Goal: Task Accomplishment & Management: Complete application form

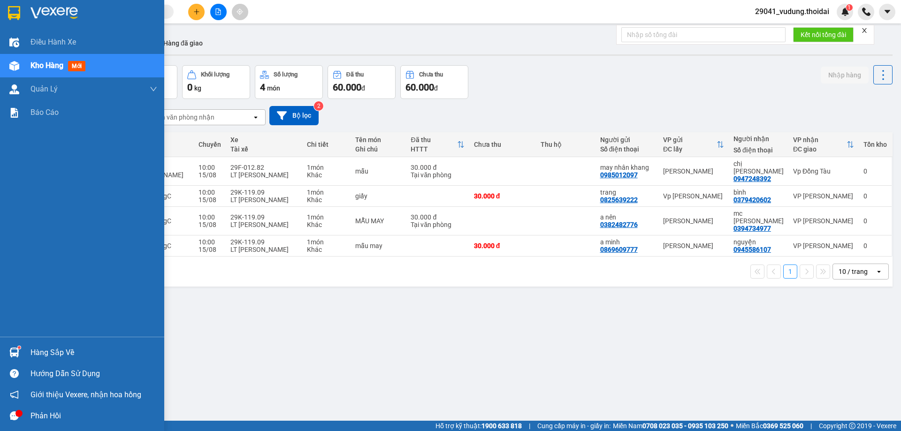
click at [47, 356] on div "Hàng sắp về" at bounding box center [94, 353] width 127 height 14
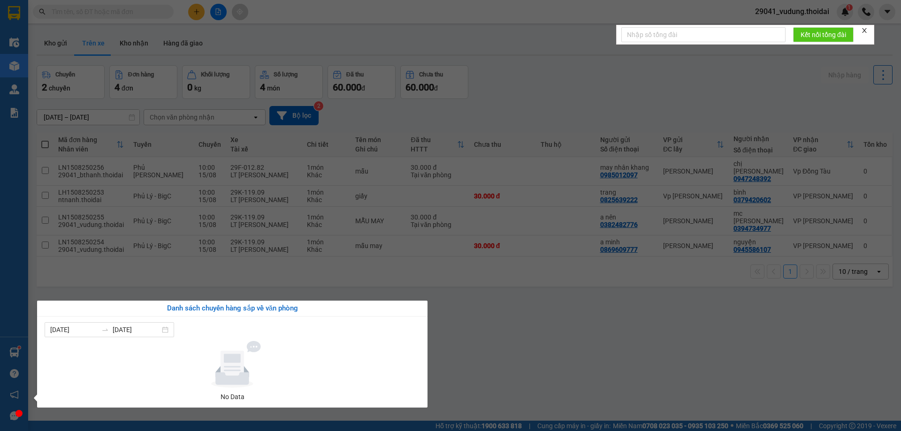
click at [479, 367] on section "Kết quả tìm kiếm ( 0 ) Bộ lọc No Data 29041_vudung.thoidai 1 Điều hành xe Kho h…" at bounding box center [450, 215] width 901 height 431
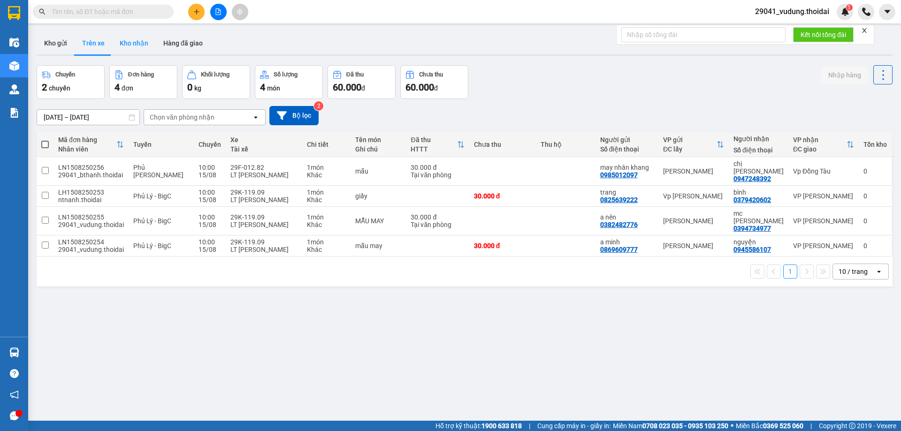
click at [132, 39] on button "Kho nhận" at bounding box center [134, 43] width 44 height 23
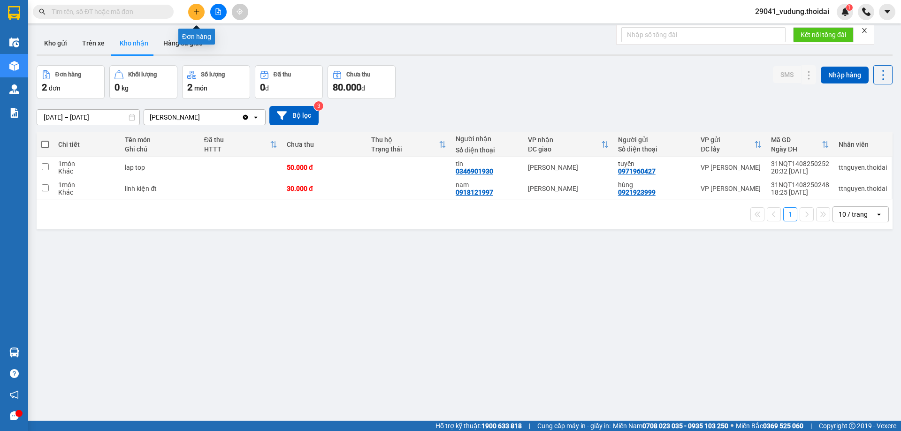
click at [199, 16] on button at bounding box center [196, 12] width 16 height 16
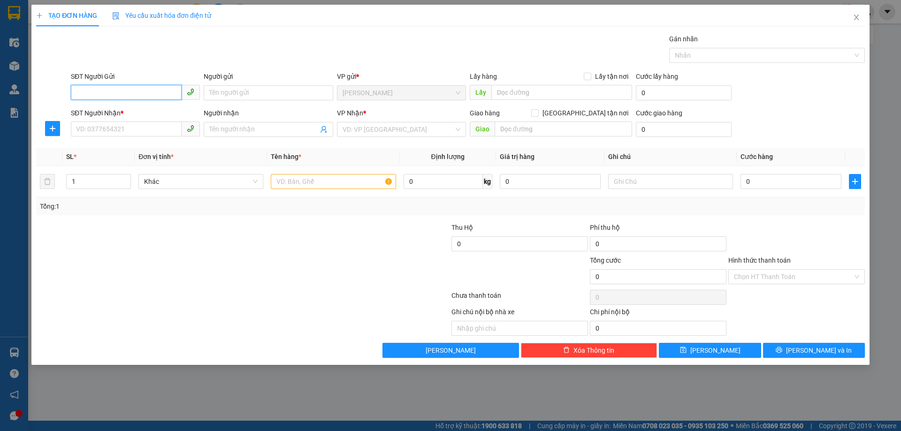
click at [132, 96] on input "SĐT Người Gửi" at bounding box center [126, 92] width 111 height 15
type input "0886027866"
click at [80, 111] on div "0886027866 - thế anh" at bounding box center [136, 112] width 118 height 10
type input "thế anh"
type input "0886027866"
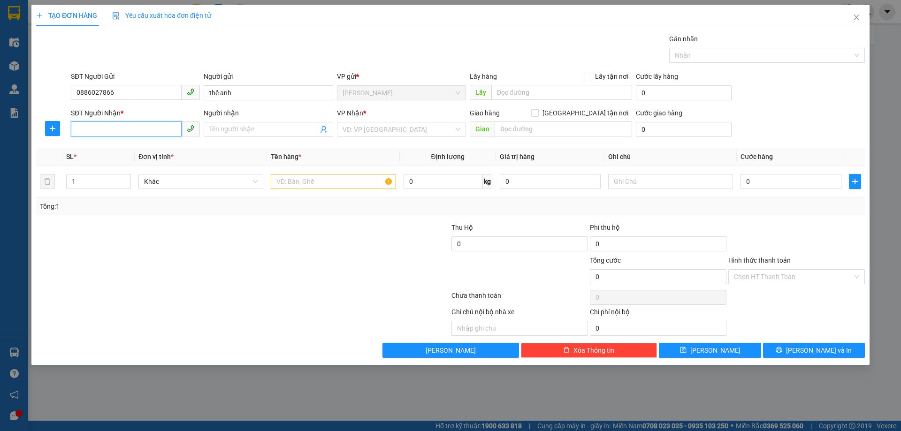
click at [97, 131] on input "SĐT Người Nhận *" at bounding box center [126, 129] width 111 height 15
type input "0968849685"
click at [259, 128] on input "Người nhận" at bounding box center [263, 129] width 108 height 10
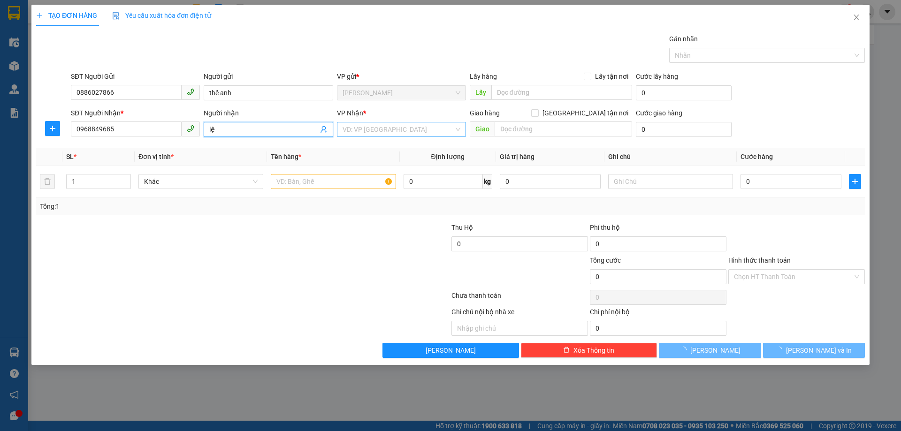
type input "lệ"
click at [369, 131] on input "search" at bounding box center [398, 130] width 111 height 14
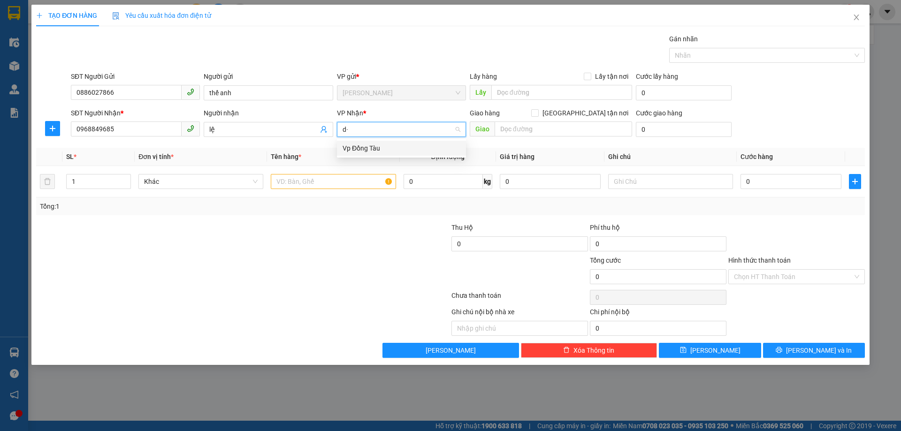
type input "d"
type input "điện thoại"
click at [292, 187] on input "text" at bounding box center [333, 181] width 125 height 15
click at [302, 181] on input "text" at bounding box center [333, 181] width 125 height 15
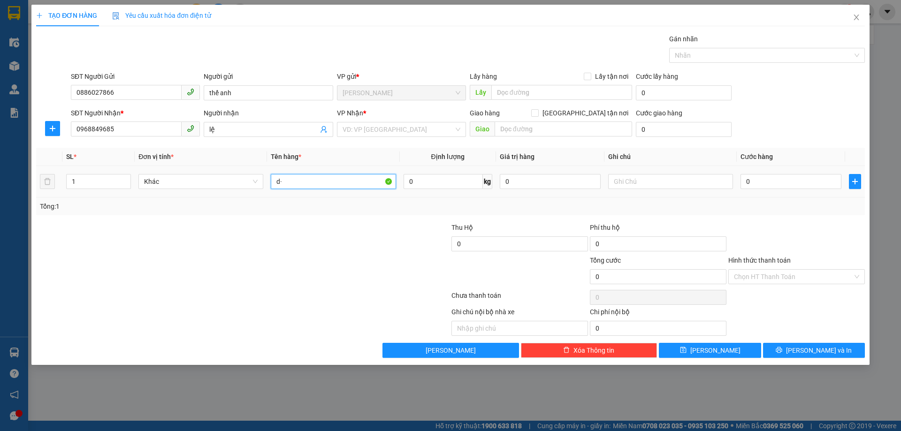
type input "d"
type input "điện thoại"
click at [776, 181] on input "0" at bounding box center [791, 181] width 101 height 15
type input "5"
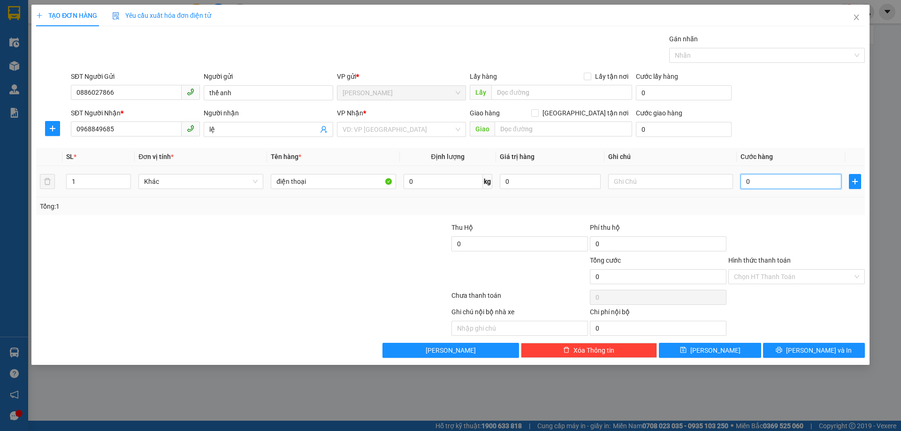
type input "5"
type input "50"
type input "500"
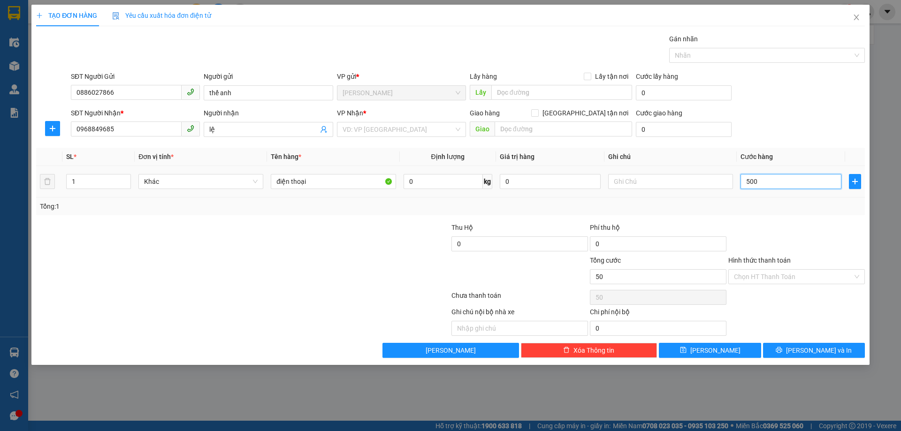
type input "500"
type input "5.000"
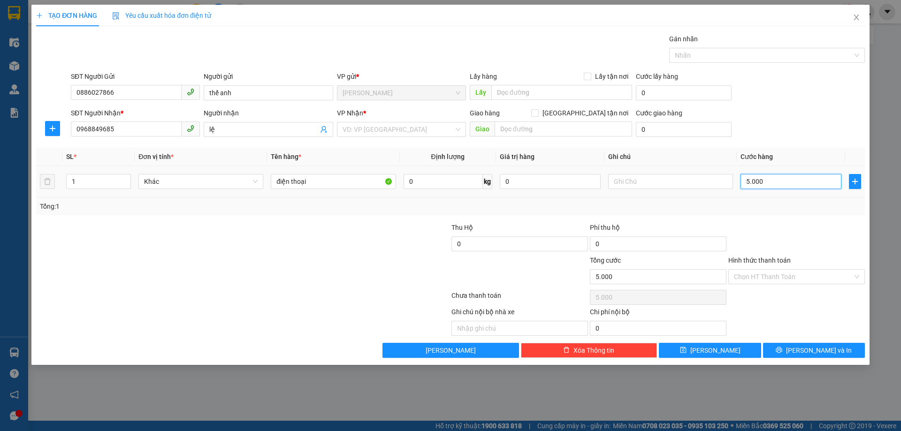
type input "50.000"
click at [786, 272] on input "Hình thức thanh toán" at bounding box center [793, 277] width 119 height 14
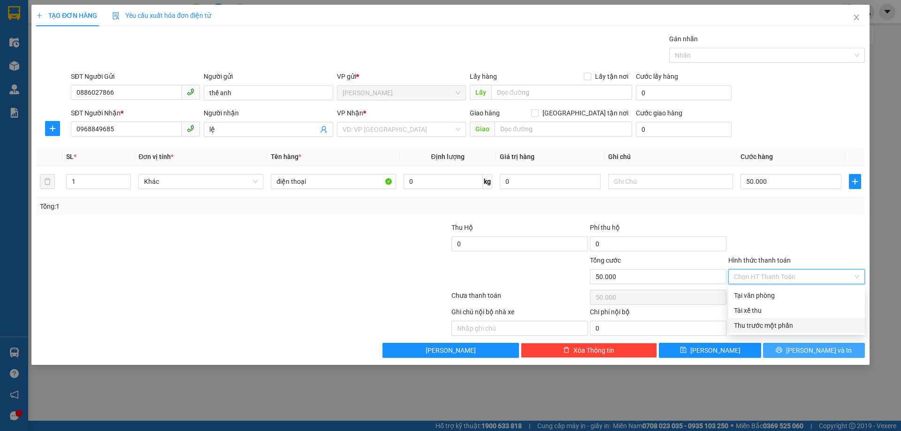
click at [813, 350] on span "[PERSON_NAME] và In" at bounding box center [819, 350] width 66 height 10
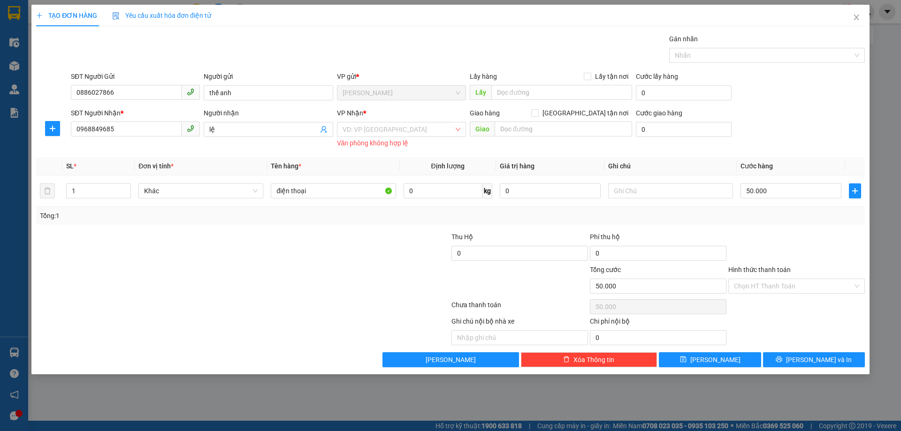
click at [362, 121] on div "VP Nhận *" at bounding box center [401, 115] width 129 height 14
click at [364, 125] on input "search" at bounding box center [398, 130] width 111 height 14
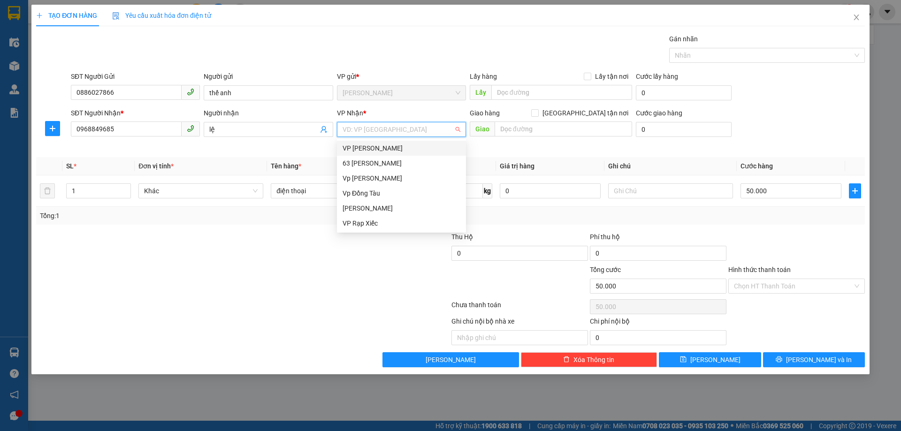
click at [377, 149] on div "VP [PERSON_NAME]" at bounding box center [402, 148] width 118 height 10
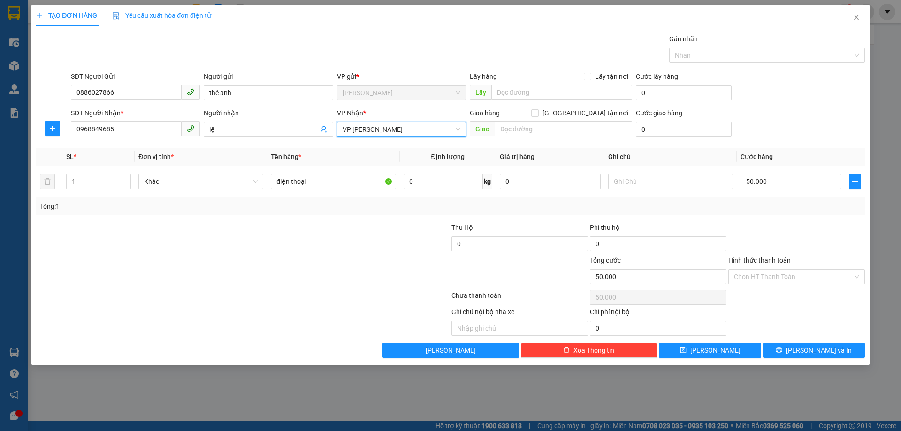
click at [829, 359] on div "TẠO ĐƠN HÀNG Yêu cầu xuất hóa đơn điện tử Transit Pickup Surcharge Ids Transit …" at bounding box center [450, 185] width 838 height 361
click at [829, 353] on span "[PERSON_NAME] và In" at bounding box center [819, 350] width 66 height 10
